Goal: Information Seeking & Learning: Learn about a topic

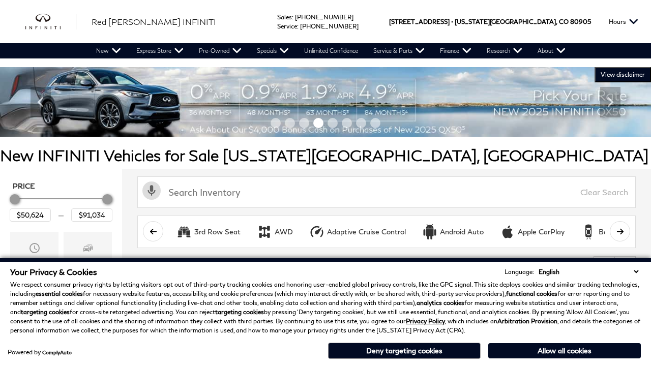
scroll to position [477, 0]
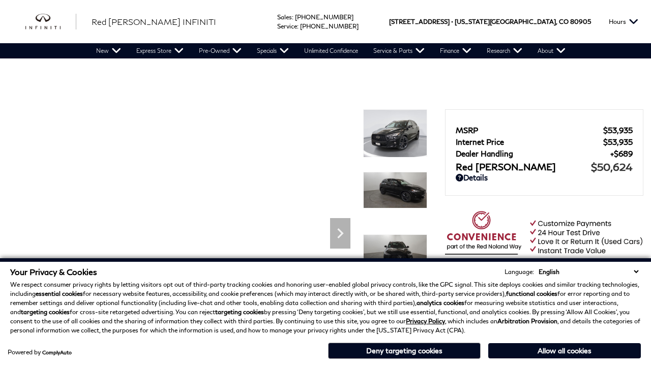
scroll to position [499, 0]
